Goal: Information Seeking & Learning: Learn about a topic

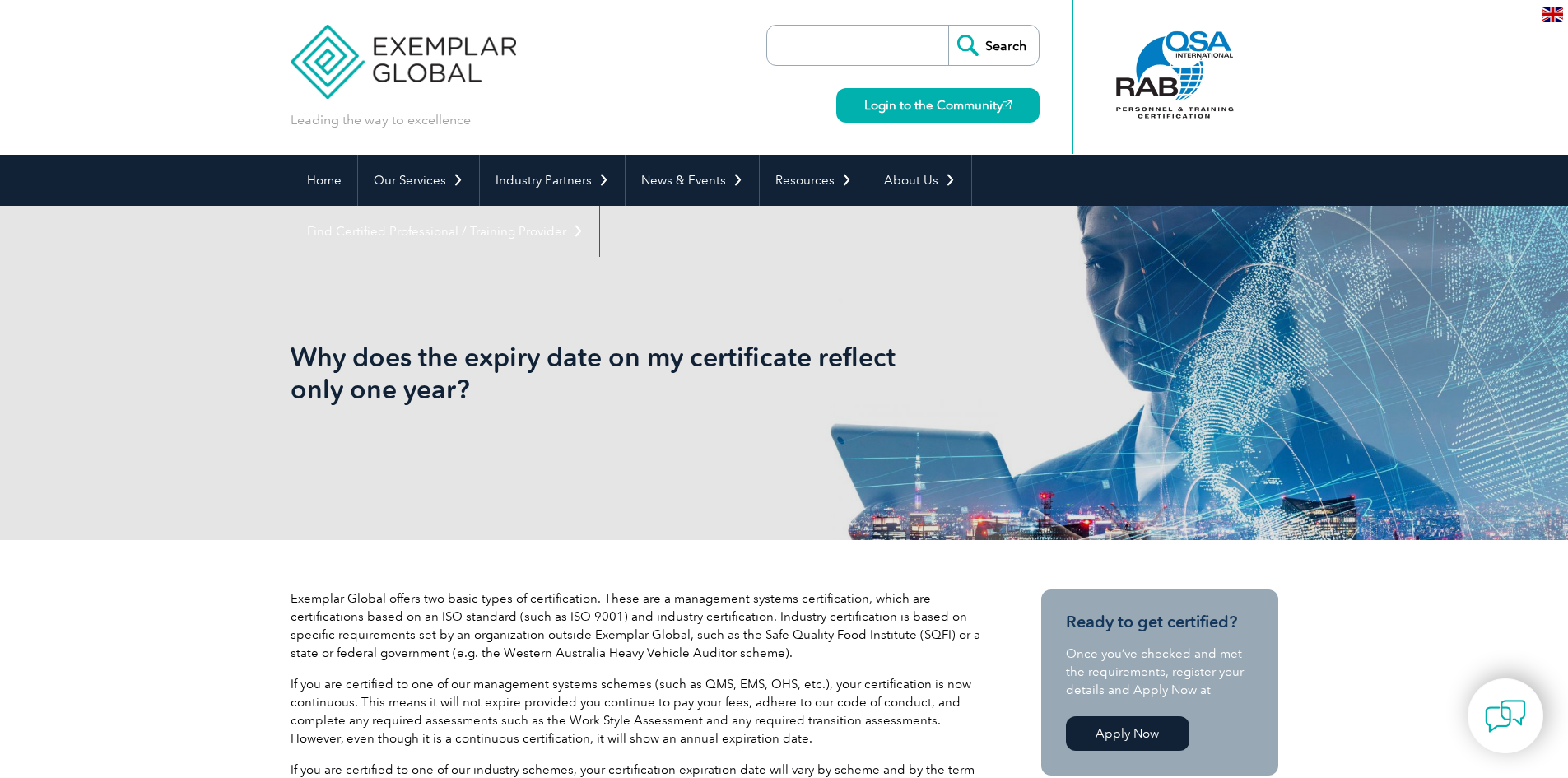
click at [838, 49] on input "search" at bounding box center [862, 45] width 172 height 39
type input "10 years"
click at [948, 26] on input "Search" at bounding box center [993, 45] width 90 height 39
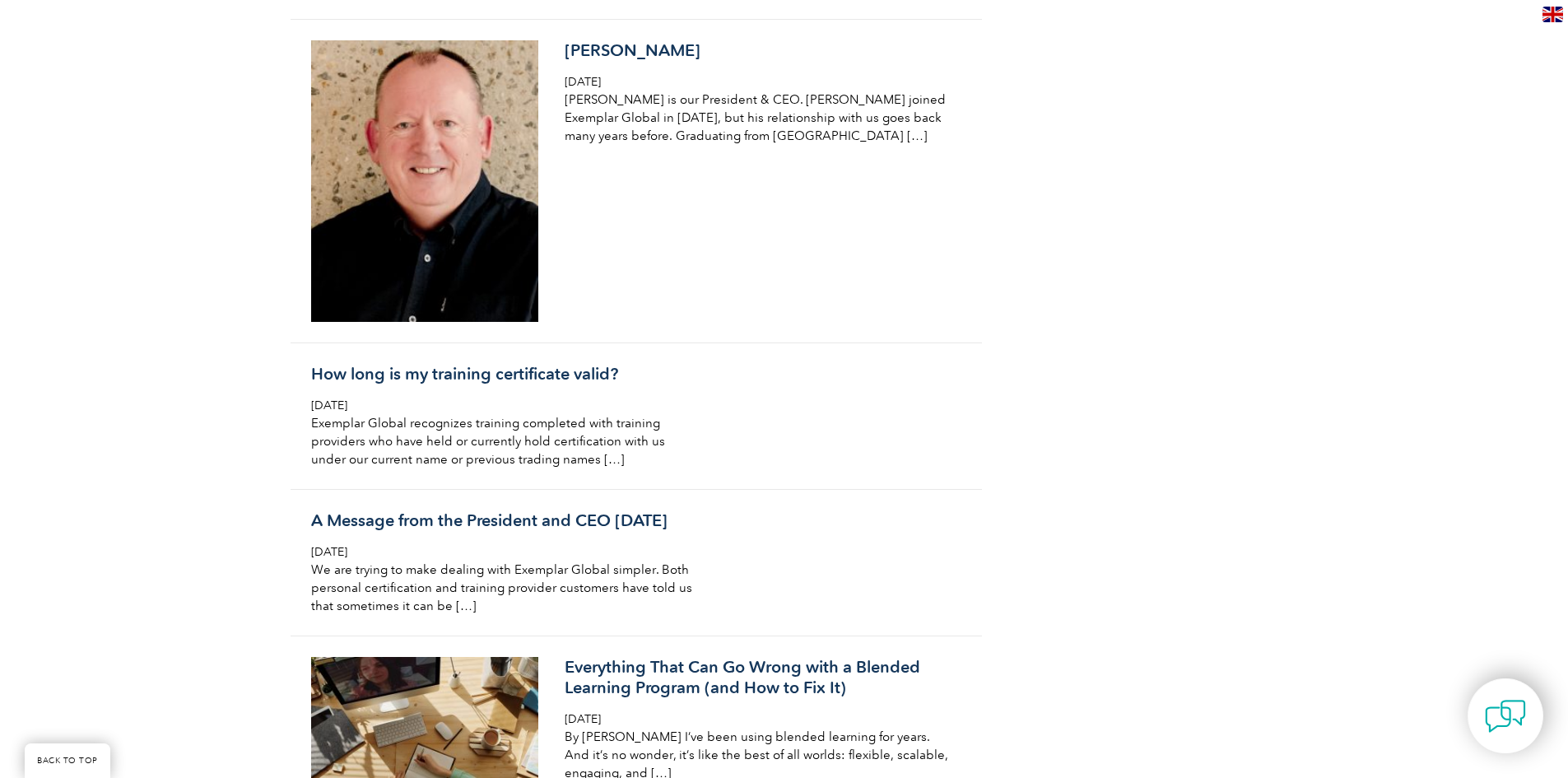
scroll to position [1647, 0]
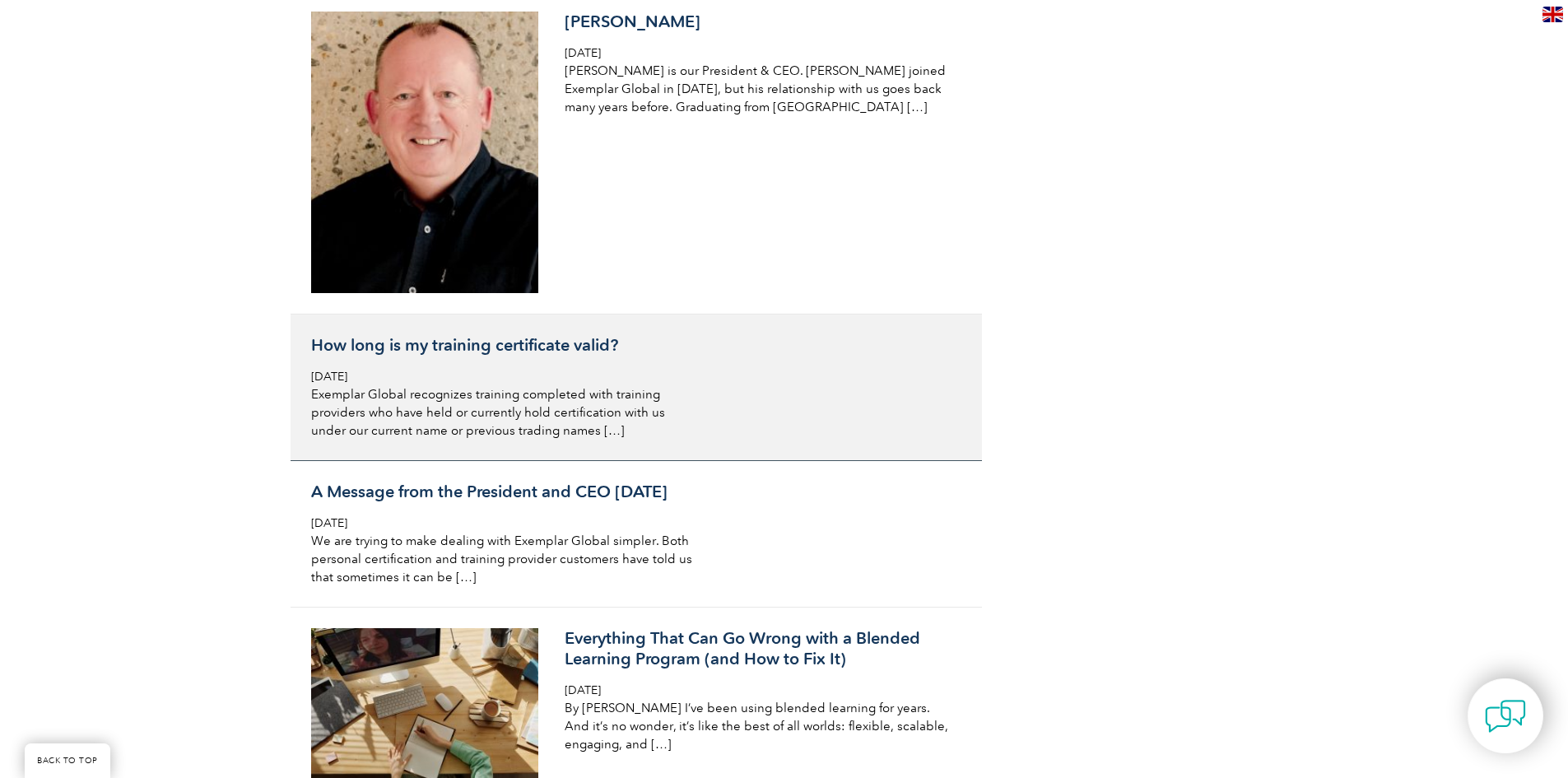
click at [422, 351] on h3 "How long is my training certificate valid?" at bounding box center [507, 345] width 391 height 21
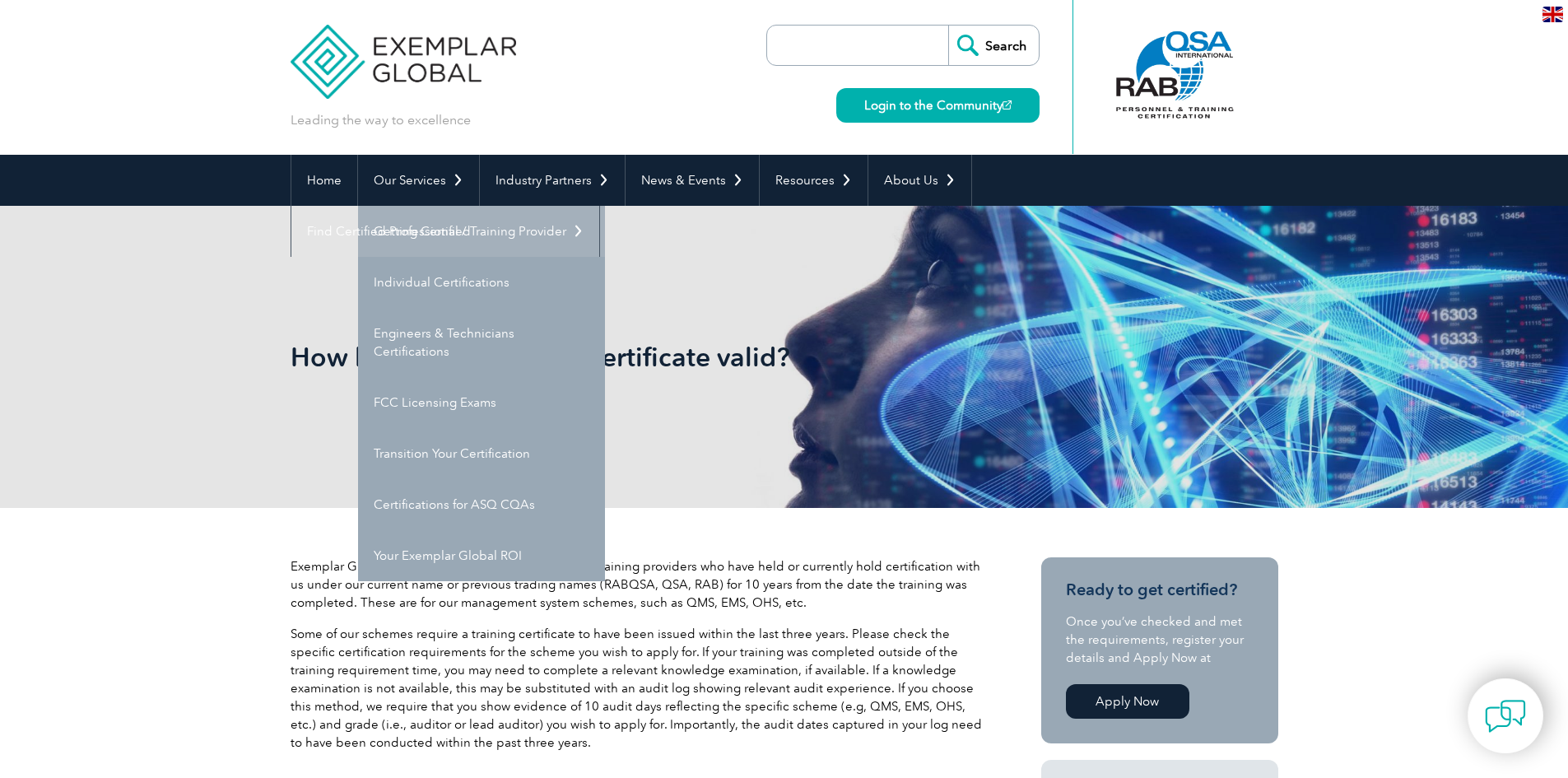
click at [406, 224] on link "Getting Certified" at bounding box center [481, 232] width 247 height 51
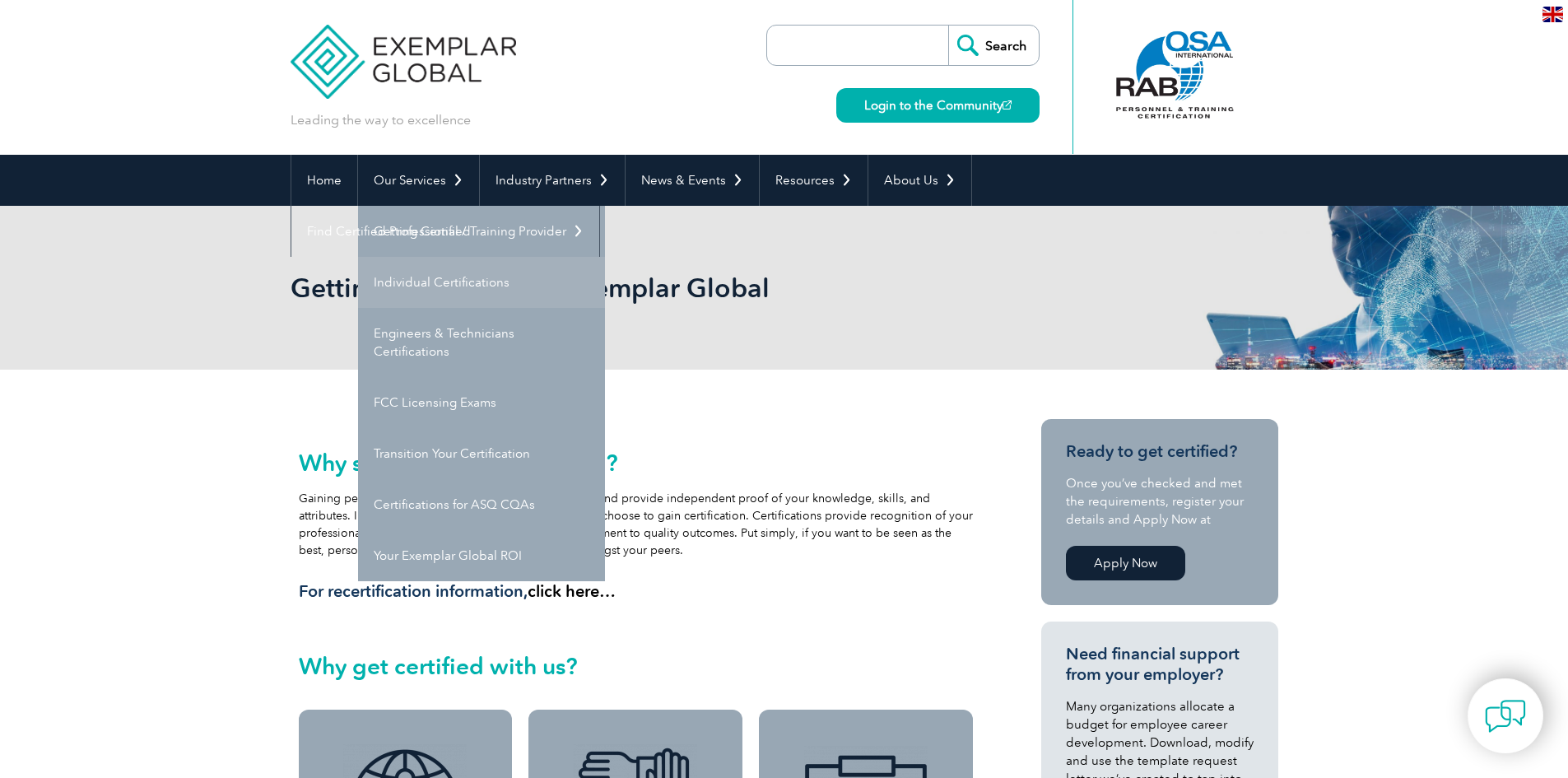
click at [417, 284] on link "Individual Certifications" at bounding box center [481, 282] width 247 height 51
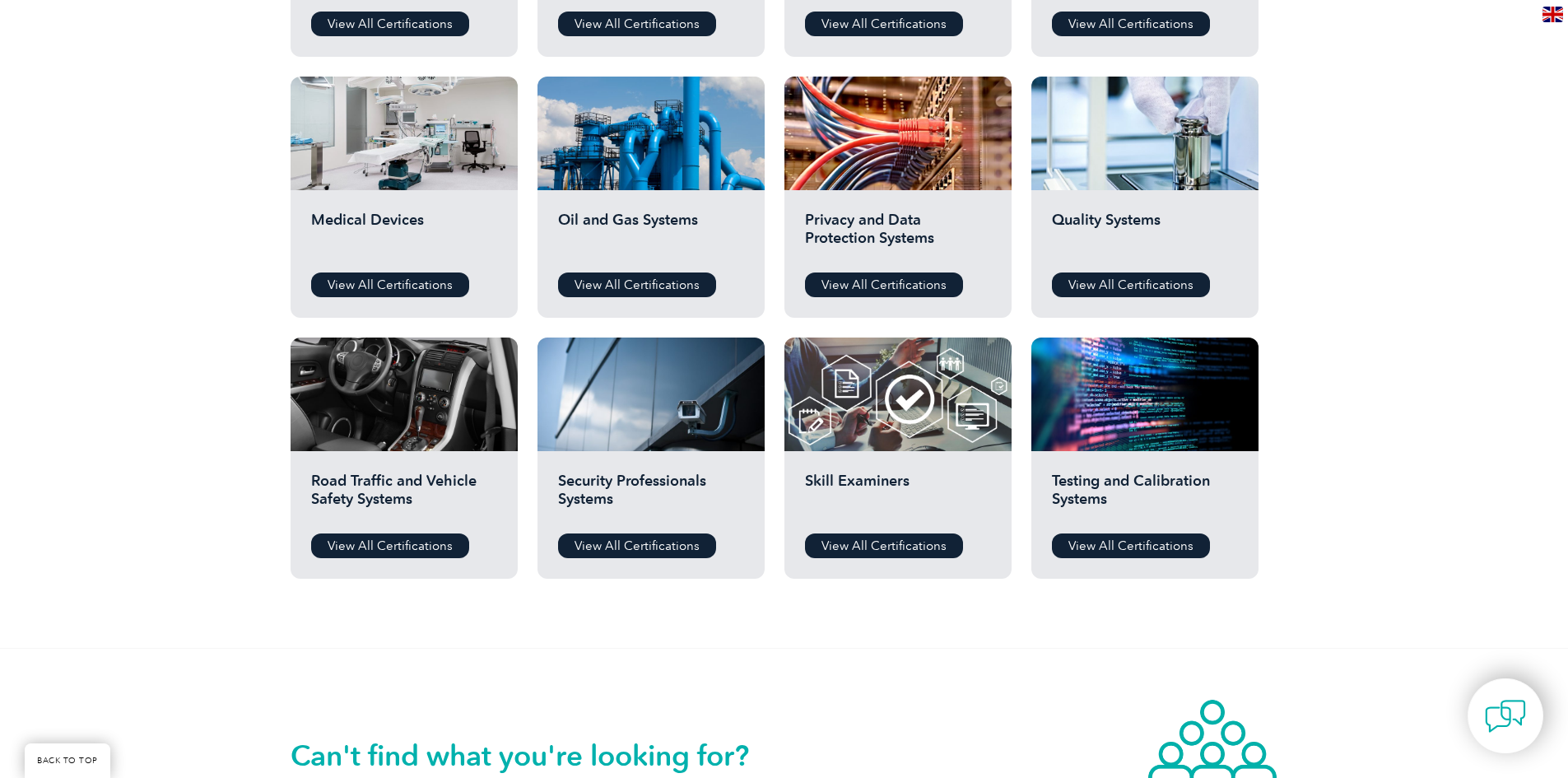
scroll to position [1071, 0]
